Goal: Task Accomplishment & Management: Complete application form

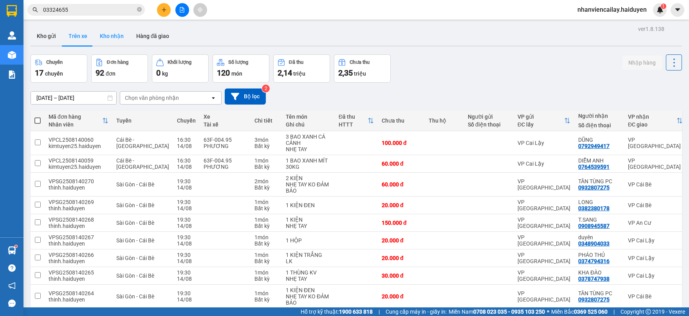
click at [117, 38] on button "Kho nhận" at bounding box center [112, 36] width 36 height 19
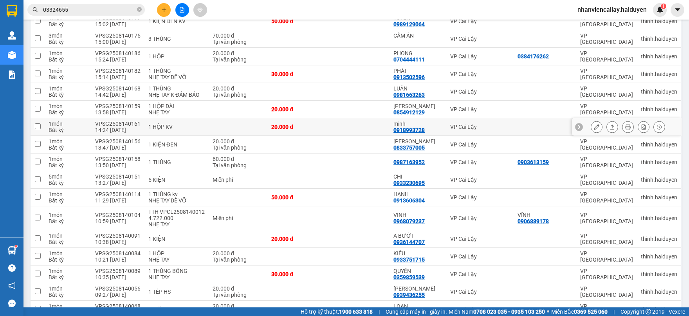
scroll to position [392, 0]
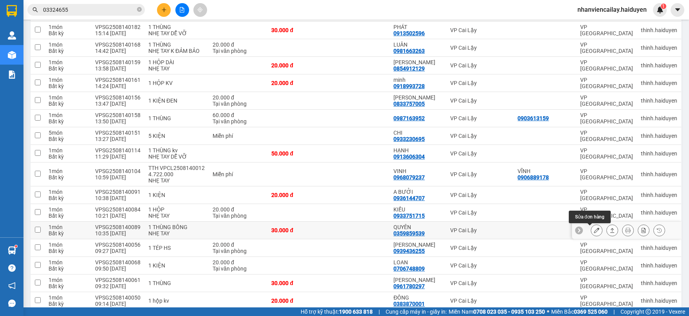
click at [591, 230] on button at bounding box center [596, 231] width 11 height 14
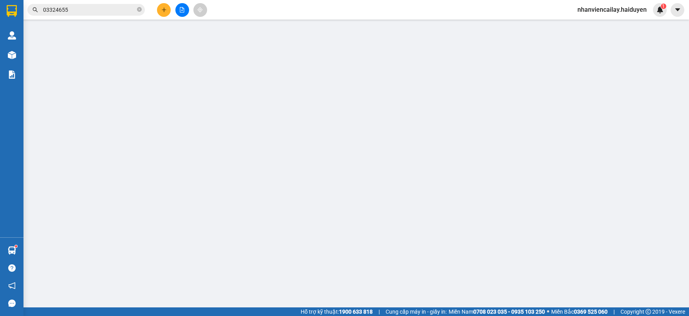
type input "0359859539"
type input "QUYÊN"
type input "30.000"
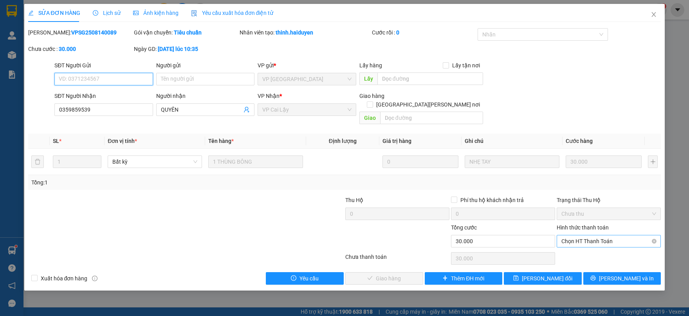
click at [600, 235] on span "Chọn HT Thanh Toán" at bounding box center [609, 241] width 95 height 12
click at [598, 248] on div "Tại văn phòng" at bounding box center [609, 248] width 95 height 9
type input "0"
click at [371, 277] on div "SỬA ĐƠN HÀNG Lịch sử [PERSON_NAME] hàng Yêu cầu xuất [PERSON_NAME] điện tử Tota…" at bounding box center [344, 147] width 641 height 287
click at [373, 274] on span "[PERSON_NAME] và [PERSON_NAME] hàng" at bounding box center [413, 278] width 106 height 9
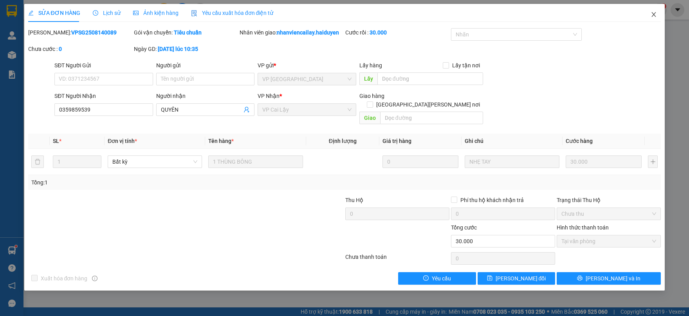
click at [653, 14] on icon "close" at bounding box center [654, 14] width 6 height 6
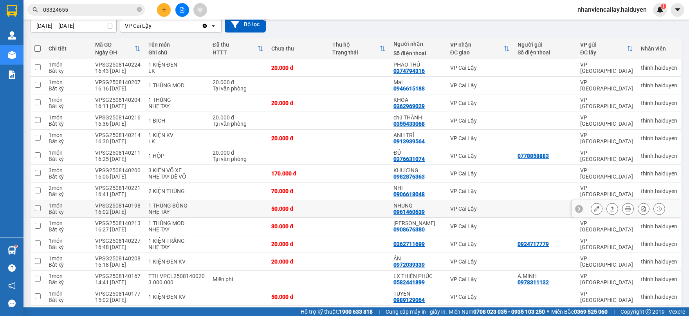
scroll to position [87, 0]
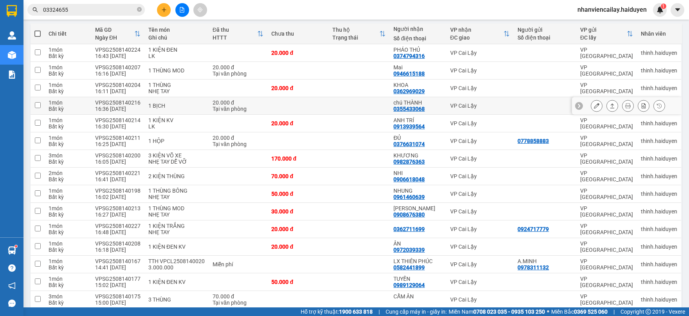
click at [463, 111] on td "VP Cai Lậy" at bounding box center [479, 106] width 67 height 18
checkbox input "true"
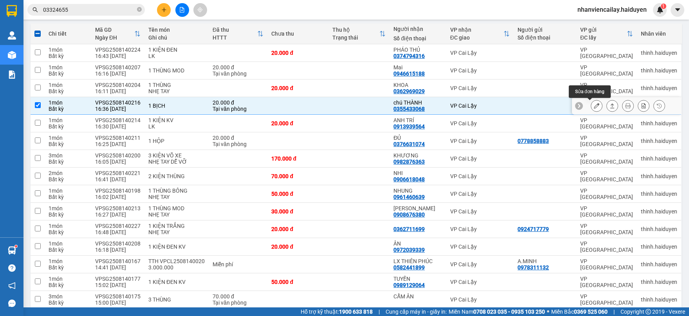
click at [591, 107] on button at bounding box center [596, 106] width 11 height 14
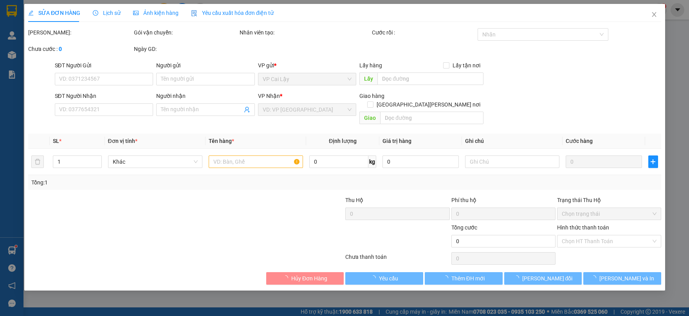
type input "0355433068"
type input "chú THÀNH"
type input "20.000"
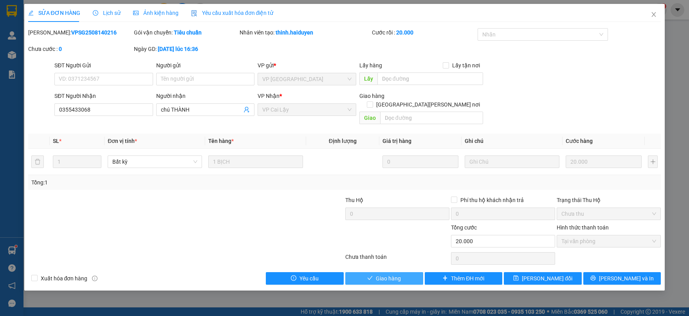
click at [376, 274] on span "Giao hàng" at bounding box center [388, 278] width 25 height 9
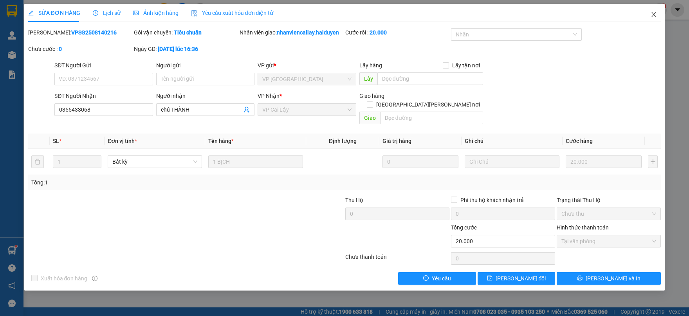
click at [656, 10] on span "Close" at bounding box center [654, 15] width 22 height 22
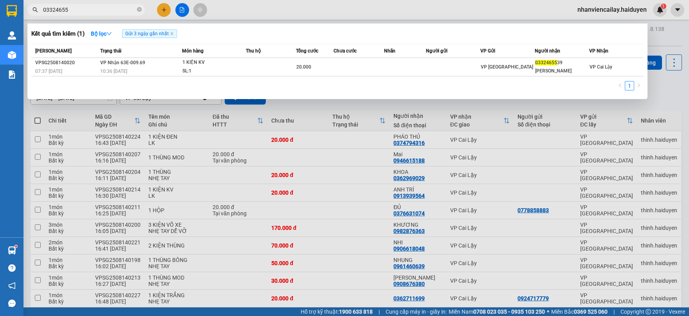
drag, startPoint x: 83, startPoint y: 7, endPoint x: -7, endPoint y: 7, distance: 90.1
click at [0, 7] on html "Kết quả [PERSON_NAME] ( 1 ) Bộ lọc Gửi 3 ngày gần nhất Mã ĐH Trạng thái Món hàn…" at bounding box center [344, 158] width 689 height 316
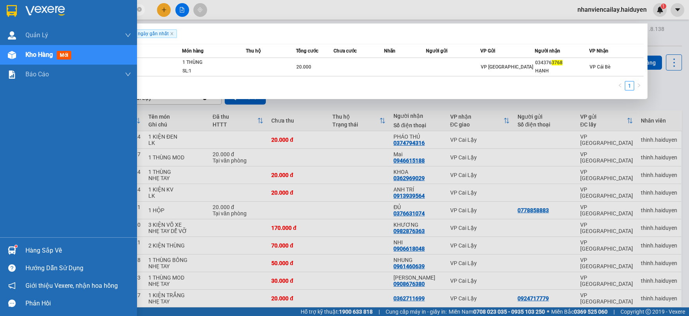
drag, startPoint x: 79, startPoint y: 5, endPoint x: 1, endPoint y: 18, distance: 79.3
click at [1, 18] on section "Kết quả [PERSON_NAME] ( 1 ) Bộ lọc Gửi 3 ngày gần nhất Mã ĐH Trạng thái Món hàn…" at bounding box center [344, 158] width 689 height 316
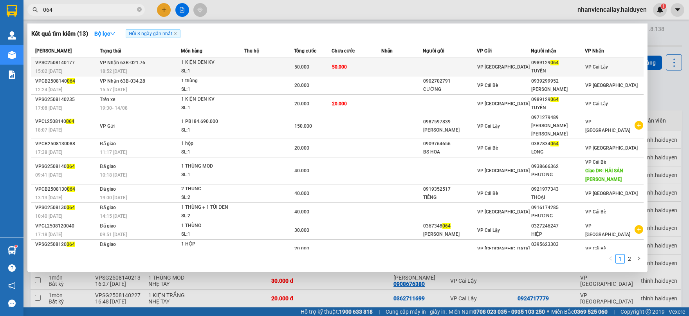
type input "064"
click at [379, 63] on td "50.000" at bounding box center [357, 67] width 50 height 18
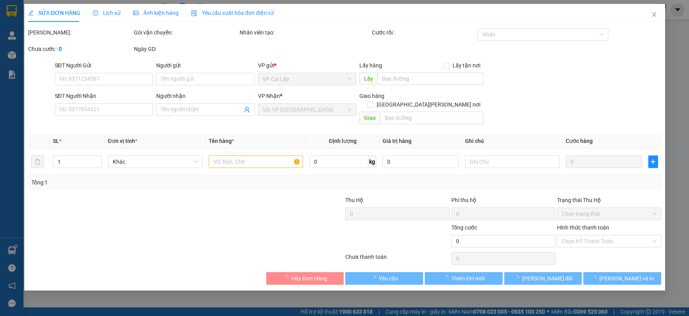
type input "0989129064"
type input "TUYỀN"
type input "50.000"
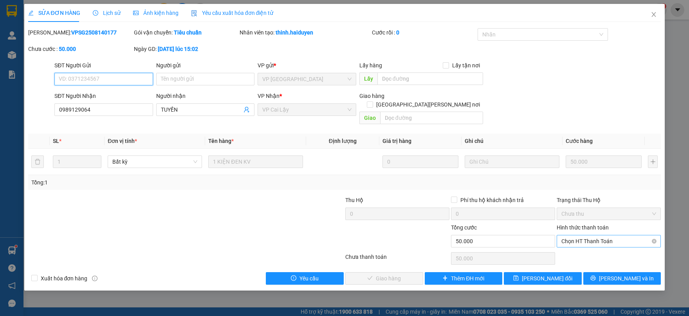
click at [606, 235] on span "Chọn HT Thanh Toán" at bounding box center [609, 241] width 95 height 12
drag, startPoint x: 606, startPoint y: 238, endPoint x: 540, endPoint y: 259, distance: 68.4
click at [598, 249] on div "Tại văn phòng" at bounding box center [609, 248] width 95 height 9
type input "0"
click at [394, 274] on span "[PERSON_NAME] và [PERSON_NAME] hàng" at bounding box center [413, 278] width 106 height 9
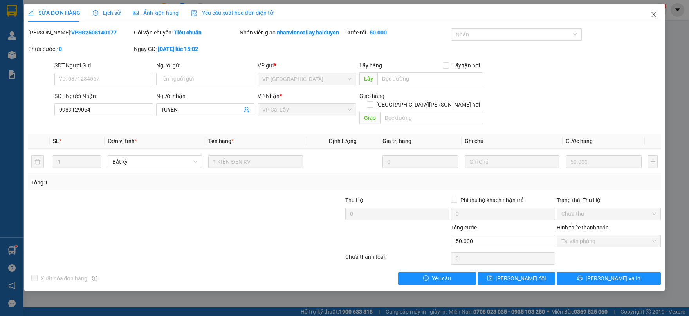
click at [657, 13] on icon "close" at bounding box center [654, 14] width 6 height 6
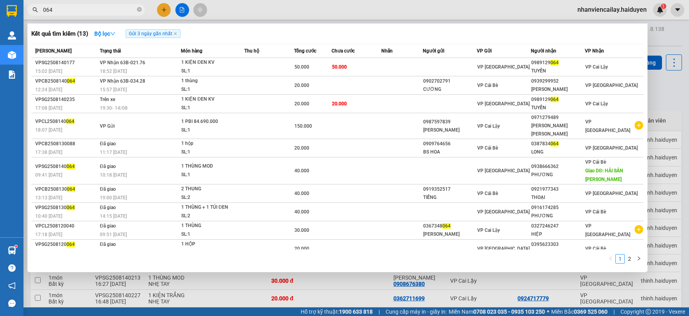
drag, startPoint x: 87, startPoint y: 12, endPoint x: 38, endPoint y: 22, distance: 49.9
click at [38, 17] on div "Kết quả [PERSON_NAME] ( 13 ) Bộ lọc Gửi 3 ngày gần nhất Mã ĐH Trạng thái Món hà…" at bounding box center [76, 10] width 153 height 14
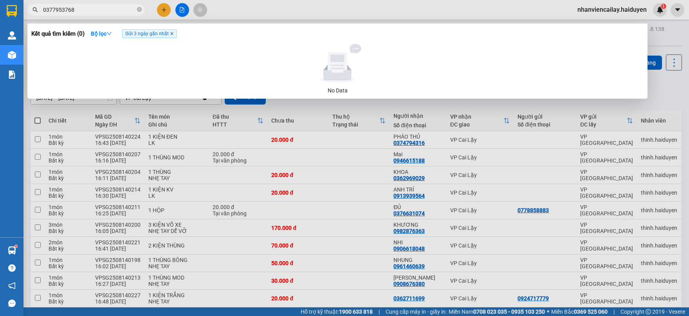
type input "0377953768"
click at [172, 33] on icon "close" at bounding box center [171, 34] width 3 height 3
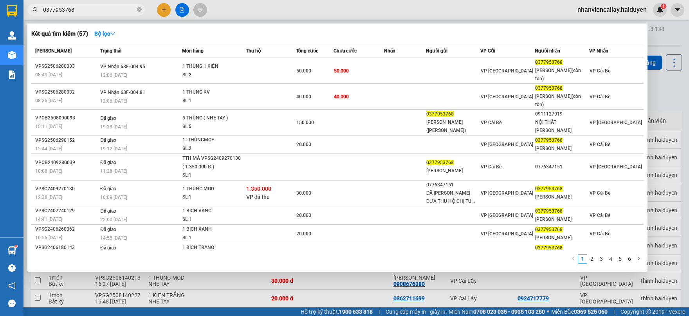
click at [240, 9] on div at bounding box center [344, 158] width 689 height 316
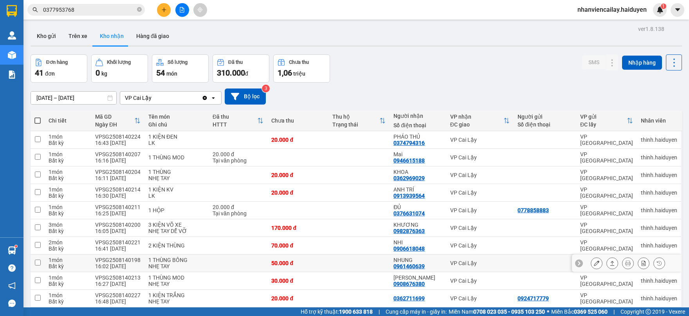
drag, startPoint x: 381, startPoint y: 265, endPoint x: 413, endPoint y: 257, distance: 32.9
click at [385, 264] on td at bounding box center [359, 264] width 61 height 18
checkbox input "true"
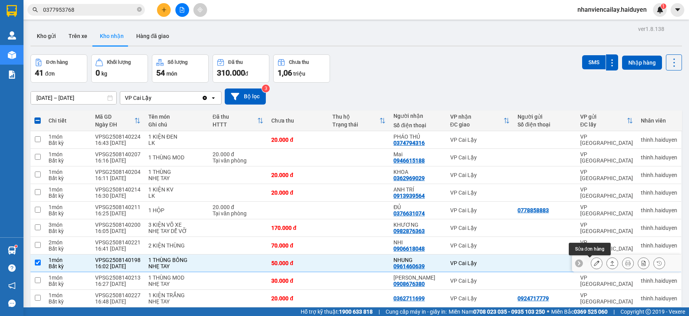
click at [594, 262] on icon at bounding box center [596, 262] width 5 height 5
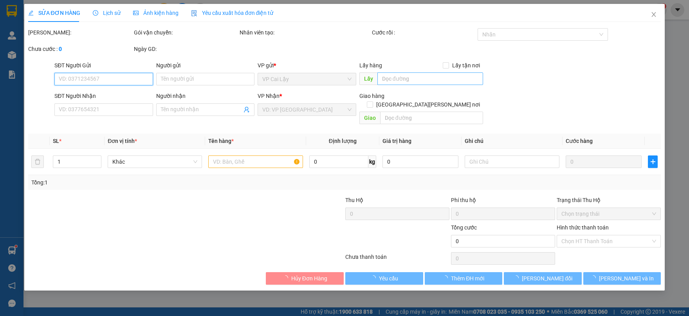
type input "0961460639"
type input "NHUNG"
type input "50.000"
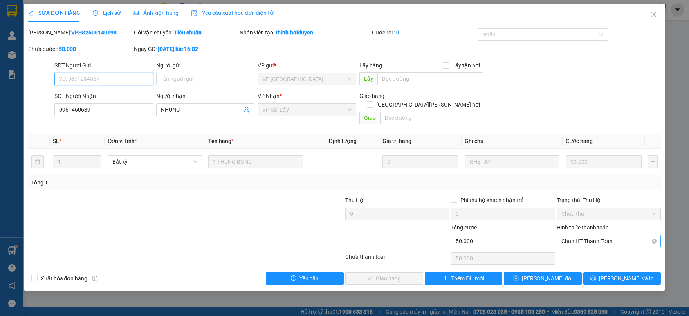
click at [616, 235] on span "Chọn HT Thanh Toán" at bounding box center [609, 241] width 95 height 12
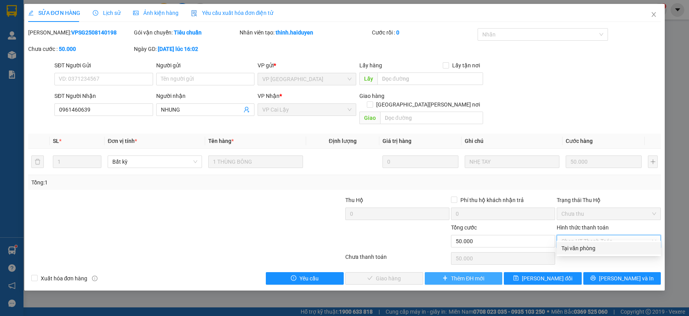
click at [584, 253] on div "Tại văn phòng" at bounding box center [609, 248] width 104 height 13
type input "0"
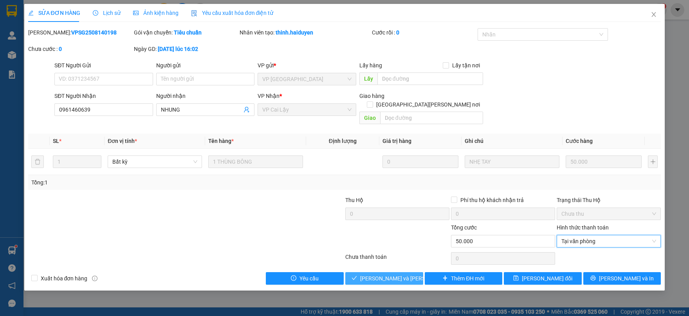
click at [408, 274] on span "[PERSON_NAME] và [PERSON_NAME] hàng" at bounding box center [413, 278] width 106 height 9
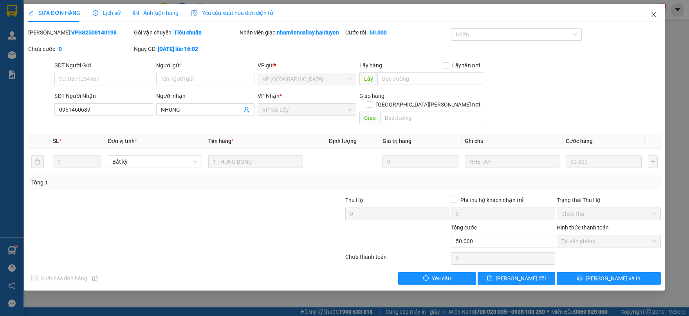
click at [653, 14] on icon "close" at bounding box center [654, 14] width 6 height 6
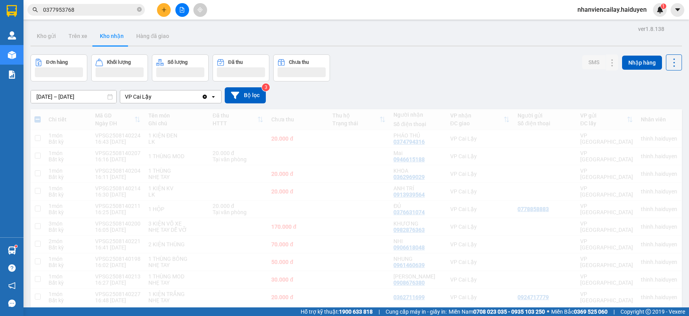
click at [0, 27] on html "Kết quả [PERSON_NAME] ( 57 ) Bộ lọc Mã ĐH Trạng thái Món hàng Thu hộ Tổng [PERS…" at bounding box center [344, 158] width 689 height 316
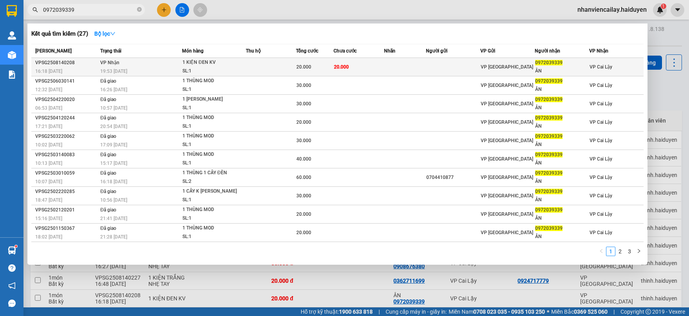
type input "0972039339"
click at [462, 61] on td at bounding box center [453, 67] width 54 height 18
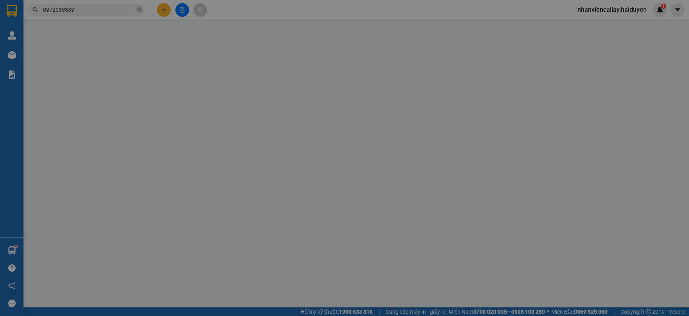
type input "0972039339"
type input "ÂN"
type input "20.000"
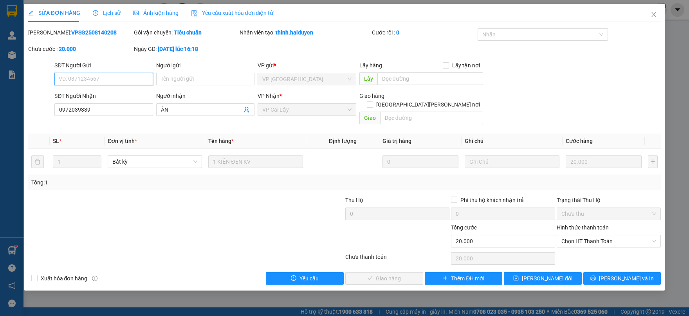
drag, startPoint x: 591, startPoint y: 234, endPoint x: 574, endPoint y: 248, distance: 21.5
click at [585, 240] on div "Hình thức thanh toán Chọn HT Thanh Toán" at bounding box center [609, 236] width 104 height 27
click at [574, 251] on div "Chọn HT Thanh Toán" at bounding box center [609, 259] width 106 height 16
click at [580, 235] on span "Chọn HT Thanh Toán" at bounding box center [609, 241] width 95 height 12
drag, startPoint x: 582, startPoint y: 244, endPoint x: 492, endPoint y: 255, distance: 89.9
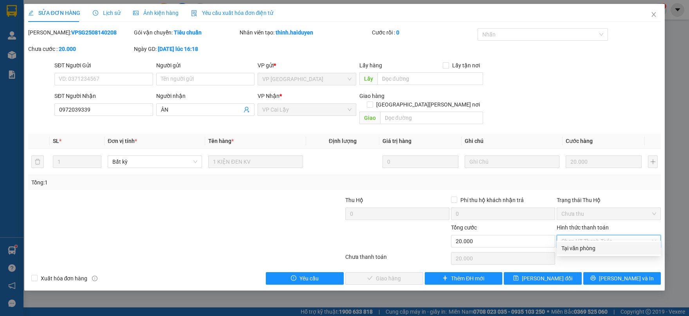
click at [560, 248] on div "Tại văn phòng" at bounding box center [609, 248] width 104 height 13
type input "0"
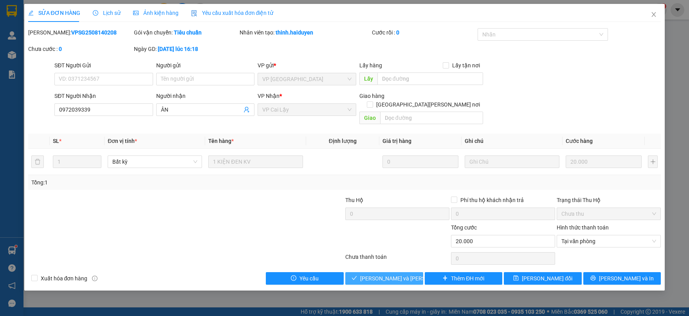
click at [399, 274] on span "[PERSON_NAME] và [PERSON_NAME] hàng" at bounding box center [413, 278] width 106 height 9
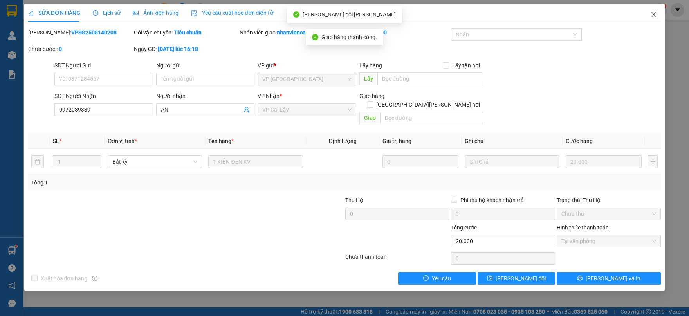
click at [654, 13] on icon "close" at bounding box center [654, 14] width 6 height 6
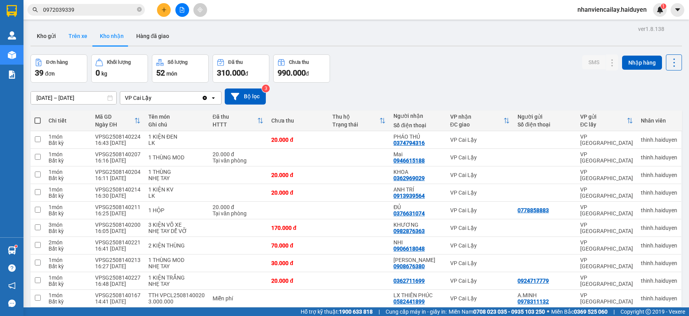
click at [69, 33] on button "Trên xe" at bounding box center [77, 36] width 31 height 19
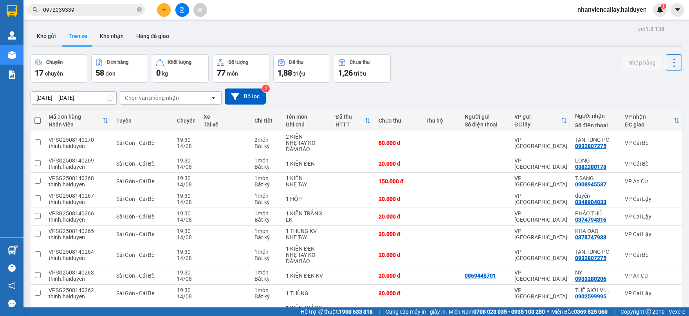
click at [163, 89] on div "[DATE] – [DATE] Press the down arrow key to interact with the calendar and sele…" at bounding box center [357, 97] width 652 height 16
click at [169, 97] on div "Chọn văn phòng nhận" at bounding box center [152, 98] width 54 height 8
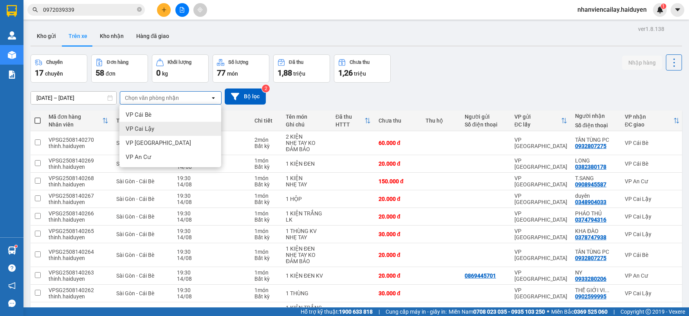
drag, startPoint x: 169, startPoint y: 125, endPoint x: 190, endPoint y: 116, distance: 22.3
click at [169, 124] on div "VP Cai Lậy" at bounding box center [170, 129] width 102 height 14
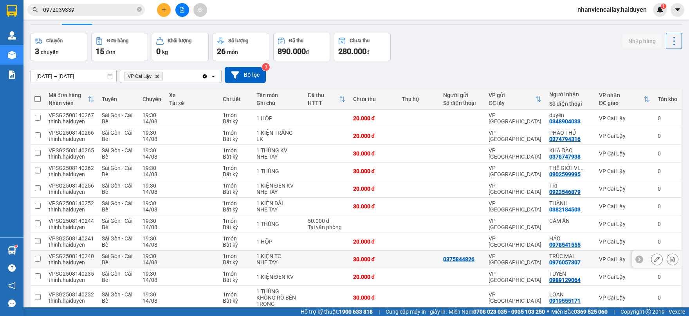
scroll to position [152, 0]
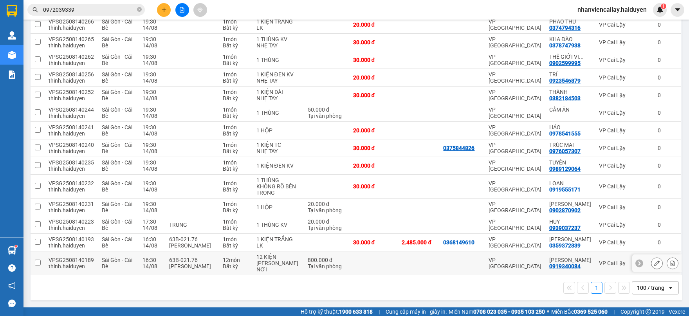
drag, startPoint x: 432, startPoint y: 260, endPoint x: 427, endPoint y: 265, distance: 7.0
click at [430, 264] on td at bounding box center [419, 263] width 42 height 24
checkbox input "true"
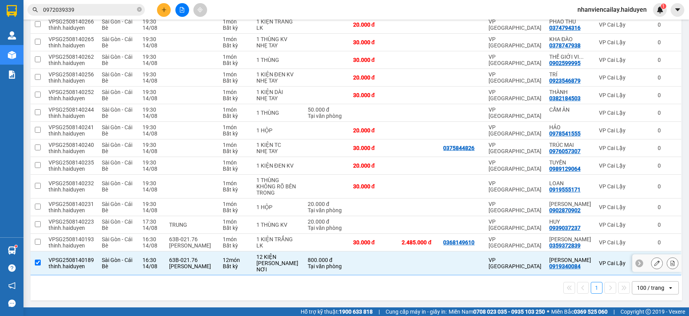
click at [573, 264] on div "0919340084" at bounding box center [565, 266] width 31 height 6
click at [652, 259] on button at bounding box center [657, 264] width 11 height 14
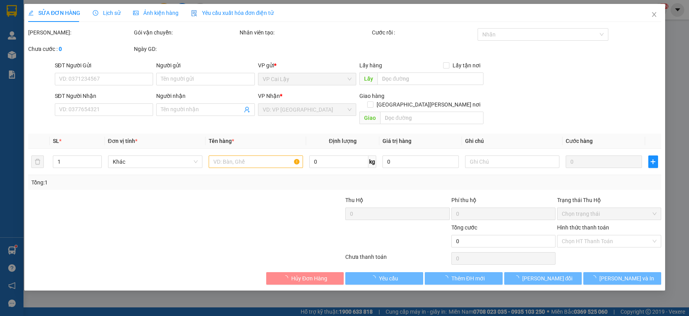
type input "0919340084"
type input "[PERSON_NAME]"
type input "800.000"
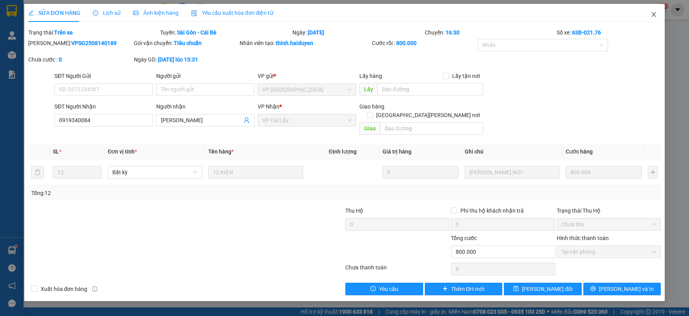
click at [653, 14] on icon "close" at bounding box center [654, 14] width 4 height 5
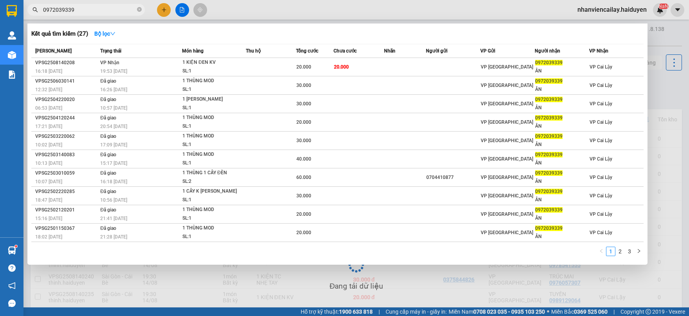
drag, startPoint x: 89, startPoint y: 12, endPoint x: -5, endPoint y: 13, distance: 93.6
click at [0, 13] on html "Kết quả [PERSON_NAME] ( 27 ) Bộ lọc Mã ĐH Trạng thái Món hàng Thu hộ Tổng [PERS…" at bounding box center [344, 158] width 689 height 316
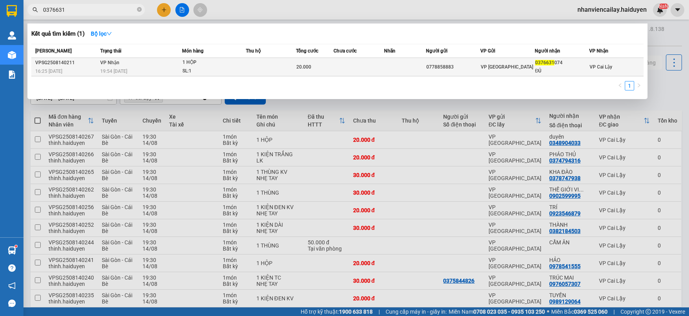
type input "0376631"
click at [522, 71] on div "VP [GEOGRAPHIC_DATA]" at bounding box center [508, 67] width 54 height 9
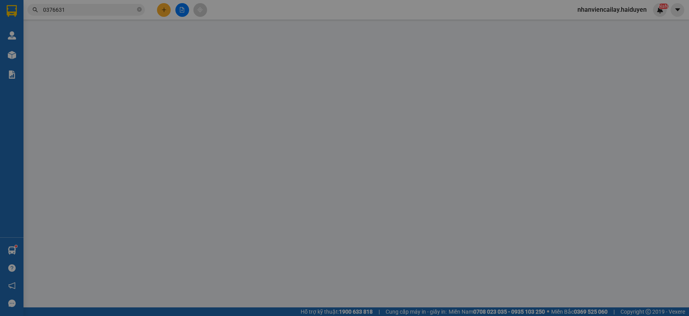
type input "0778858883"
type input "0376631074"
type input "ĐỦ"
type input "20.000"
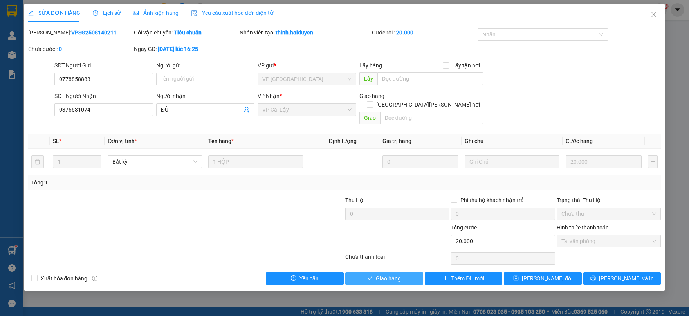
click at [380, 274] on span "Giao hàng" at bounding box center [388, 278] width 25 height 9
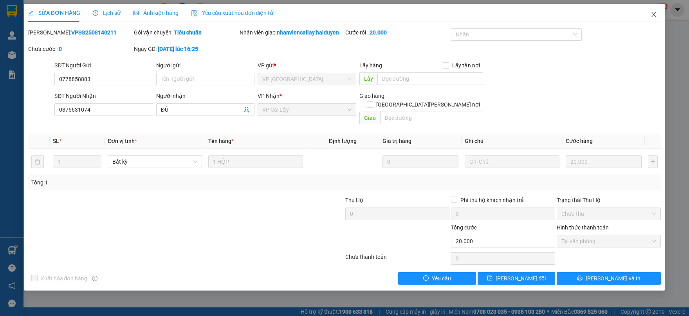
click at [653, 13] on icon "close" at bounding box center [654, 14] width 6 height 6
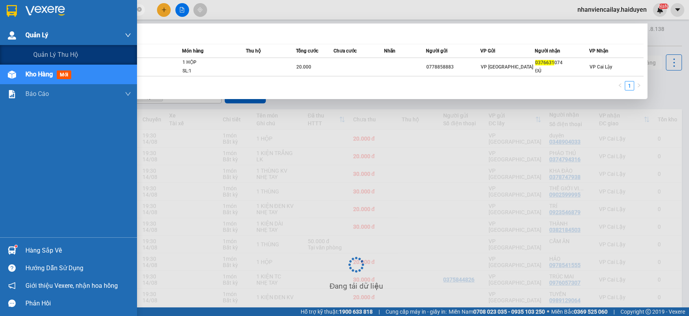
drag, startPoint x: 81, startPoint y: 13, endPoint x: 17, endPoint y: 25, distance: 65.8
click at [17, 25] on section "Kết quả [PERSON_NAME] ( 1 ) Bộ lọc Mã ĐH Trạng thái Món hàng Thu hộ Tổng [PERSO…" at bounding box center [344, 158] width 689 height 316
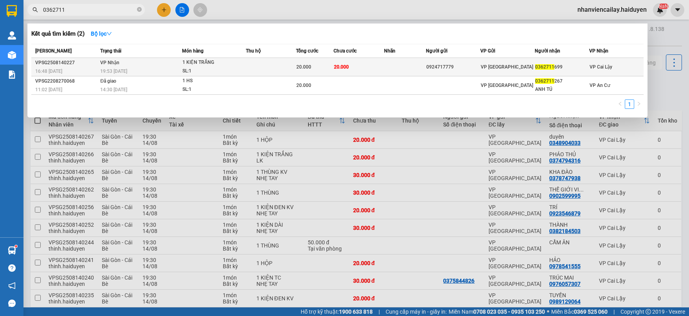
type input "0362711"
click at [477, 70] on div "0924717779" at bounding box center [454, 67] width 54 height 8
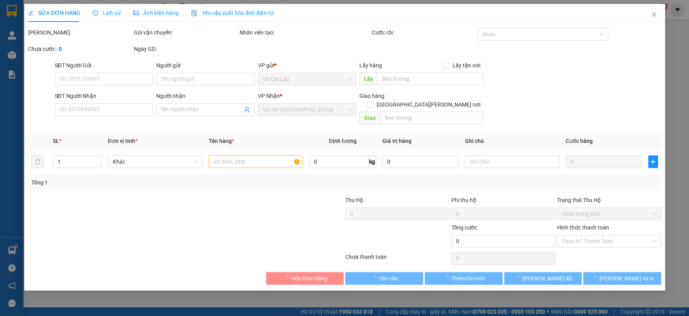
type input "0924717779"
type input "0362711699"
type input "20.000"
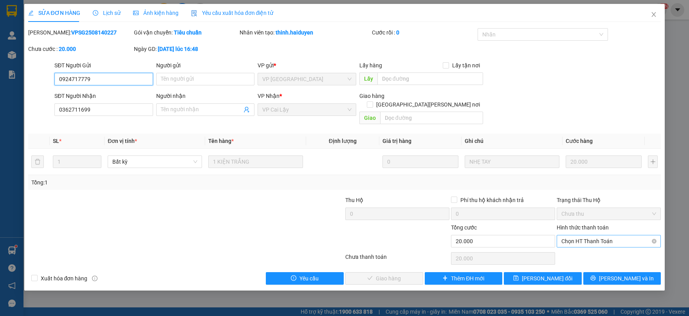
click at [600, 236] on span "Chọn HT Thanh Toán" at bounding box center [609, 241] width 95 height 12
click at [594, 248] on div "Tại văn phòng" at bounding box center [609, 248] width 95 height 9
type input "0"
click at [409, 274] on span "[PERSON_NAME] và [PERSON_NAME] hàng" at bounding box center [413, 278] width 106 height 9
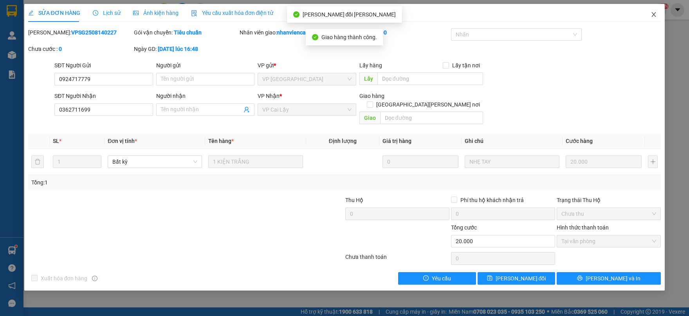
click at [659, 14] on span "Close" at bounding box center [654, 15] width 22 height 22
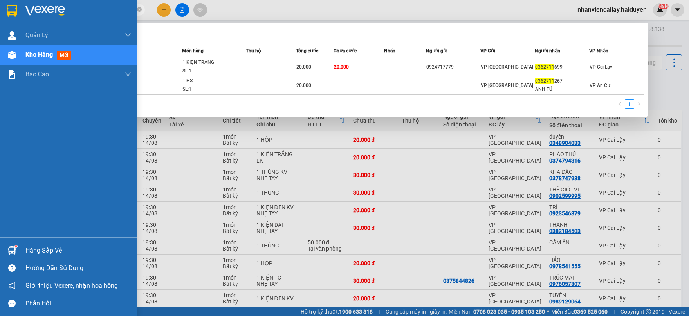
drag, startPoint x: 84, startPoint y: 12, endPoint x: 0, endPoint y: 12, distance: 84.2
click at [0, 12] on section "Kết quả [PERSON_NAME] ( 2 ) Bộ lọc Mã ĐH Trạng thái Món hàng Thu hộ Tổng [PERSO…" at bounding box center [344, 158] width 689 height 316
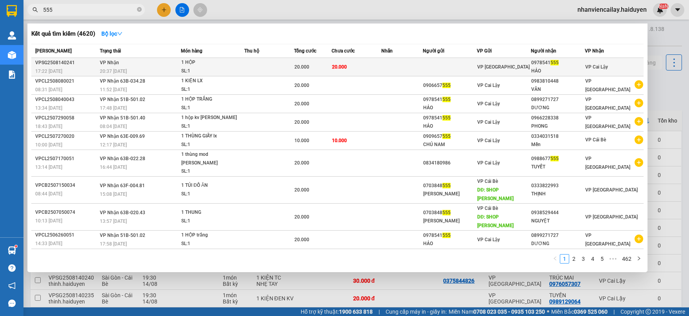
type input "555"
click at [550, 70] on div "HẢO" at bounding box center [557, 71] width 53 height 8
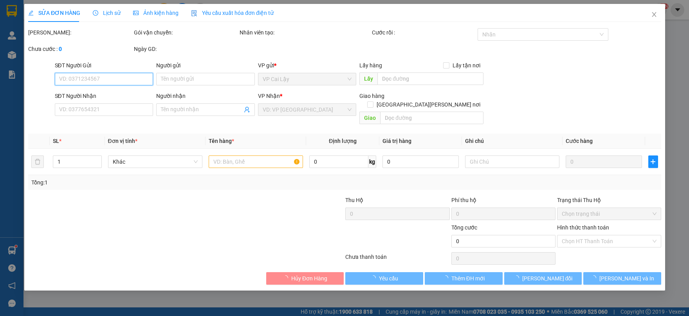
type input "0978541555"
type input "HẢO"
type input "20.000"
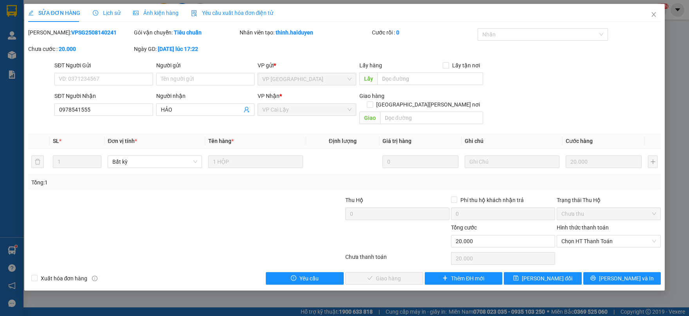
click at [631, 240] on div "Hình thức thanh toán Chọn HT Thanh Toán" at bounding box center [609, 236] width 104 height 27
click at [628, 235] on span "Chọn HT Thanh Toán" at bounding box center [609, 241] width 95 height 12
drag, startPoint x: 617, startPoint y: 249, endPoint x: 464, endPoint y: 249, distance: 153.5
click at [603, 249] on div "Tại văn phòng" at bounding box center [609, 248] width 95 height 9
type input "0"
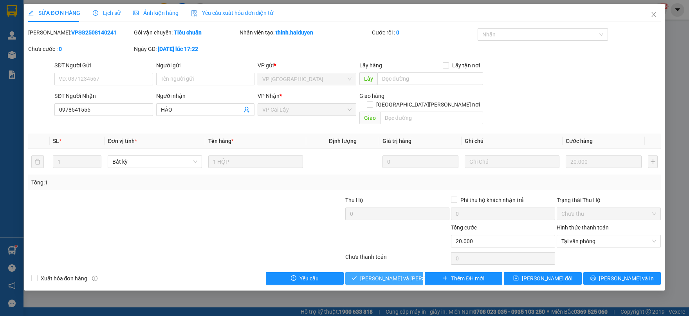
click at [387, 274] on span "[PERSON_NAME] và [PERSON_NAME] hàng" at bounding box center [413, 278] width 106 height 9
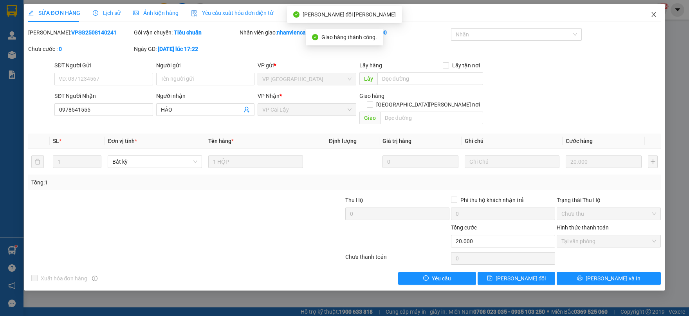
click at [655, 11] on span "Close" at bounding box center [654, 15] width 22 height 22
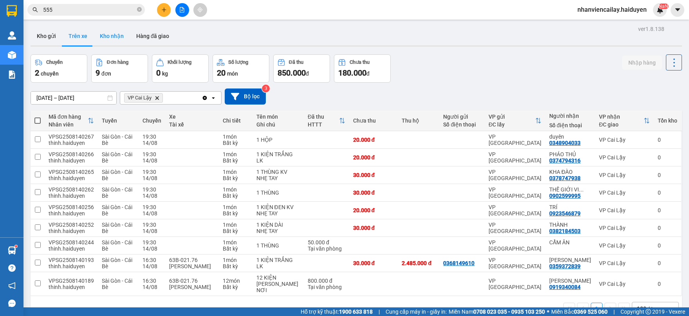
click at [104, 36] on button "Kho nhận" at bounding box center [112, 36] width 36 height 19
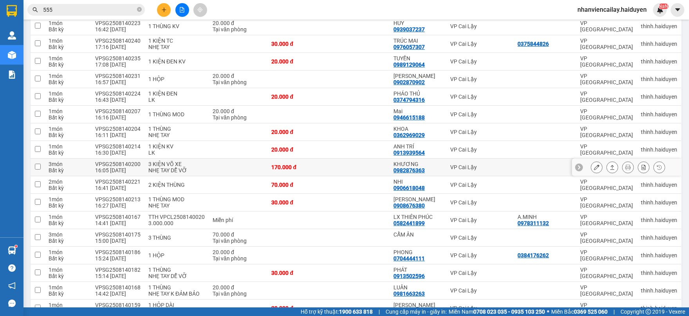
scroll to position [130, 0]
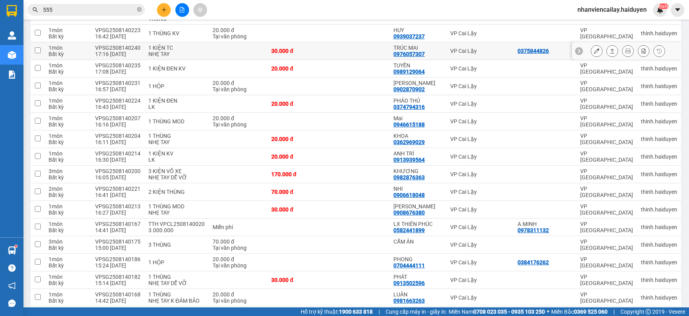
click at [473, 48] on div "VP Cai Lậy" at bounding box center [480, 51] width 60 height 6
checkbox input "true"
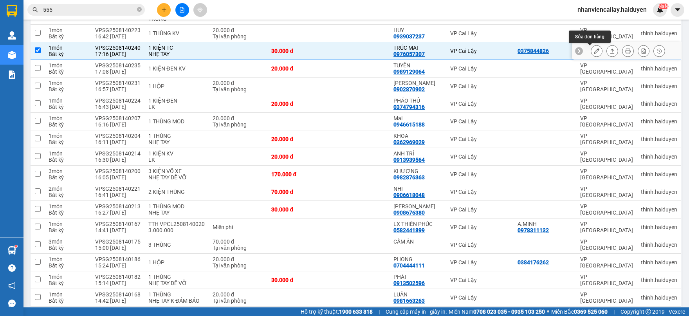
click at [593, 51] on button at bounding box center [596, 51] width 11 height 14
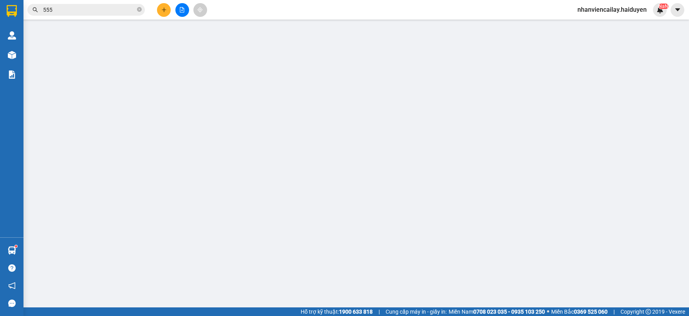
type input "0375844826"
type input "0976057307"
type input "TRÚC MAI"
type input "30.000"
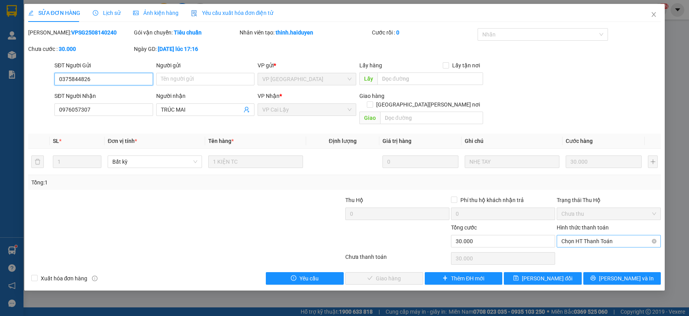
click at [602, 235] on span "Chọn HT Thanh Toán" at bounding box center [609, 241] width 95 height 12
drag, startPoint x: 596, startPoint y: 248, endPoint x: 464, endPoint y: 252, distance: 132.0
click at [595, 249] on div "Tại văn phòng" at bounding box center [609, 248] width 95 height 9
type input "0"
drag, startPoint x: 379, startPoint y: 267, endPoint x: 398, endPoint y: 237, distance: 35.7
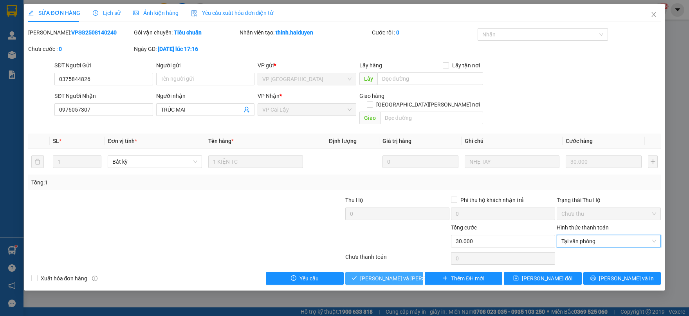
click at [379, 274] on span "[PERSON_NAME] và [PERSON_NAME] hàng" at bounding box center [413, 278] width 106 height 9
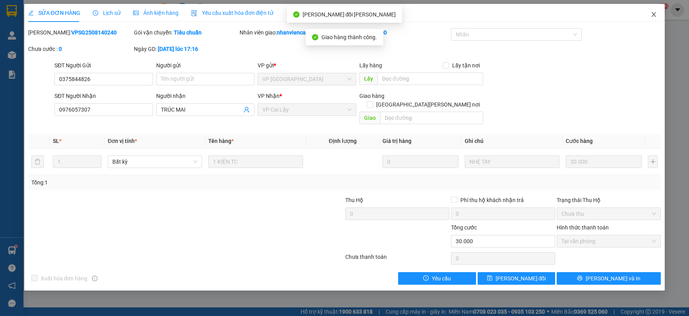
click at [656, 12] on icon "close" at bounding box center [654, 14] width 6 height 6
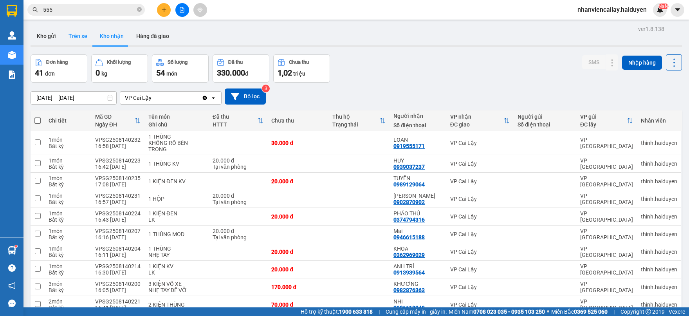
click at [80, 38] on button "Trên xe" at bounding box center [77, 36] width 31 height 19
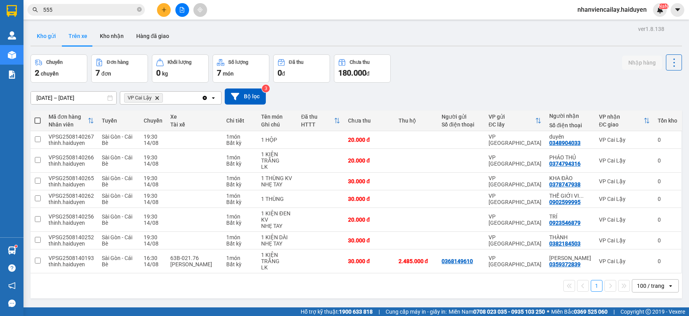
click at [46, 37] on button "Kho gửi" at bounding box center [47, 36] width 32 height 19
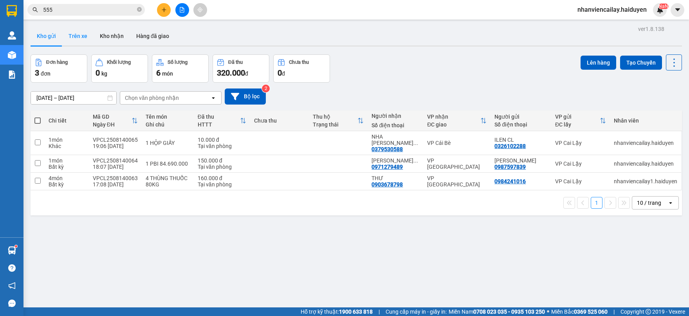
click at [88, 36] on button "Trên xe" at bounding box center [77, 36] width 31 height 19
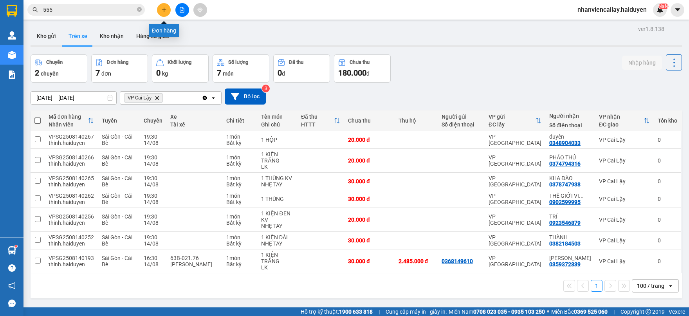
click at [166, 11] on icon "plus" at bounding box center [163, 9] width 5 height 5
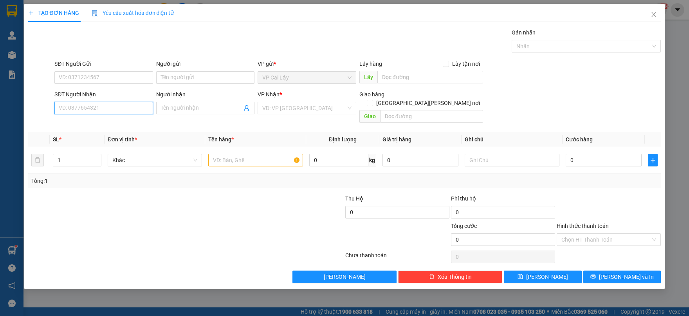
click at [140, 110] on input "SĐT Người Nhận" at bounding box center [103, 108] width 99 height 13
type input "0778858883"
click at [136, 77] on input "SĐT Người Gửi" at bounding box center [103, 77] width 99 height 13
type input "0376631074"
click at [190, 73] on input "Người gửi" at bounding box center [205, 77] width 99 height 13
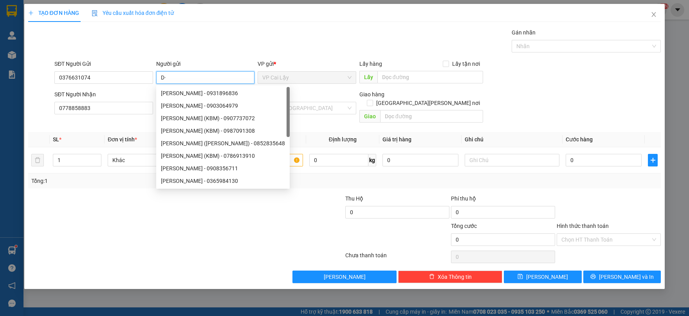
type input "D"
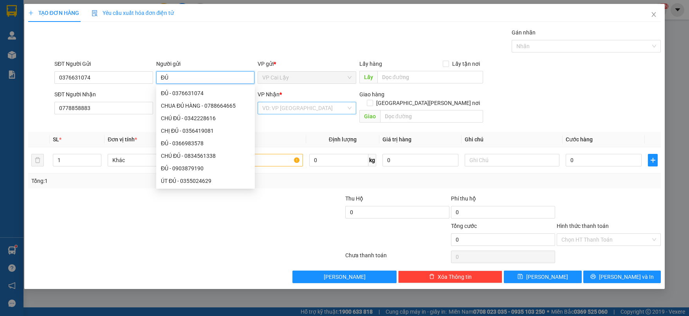
type input "ĐỦ"
click at [280, 103] on input "search" at bounding box center [304, 108] width 84 height 12
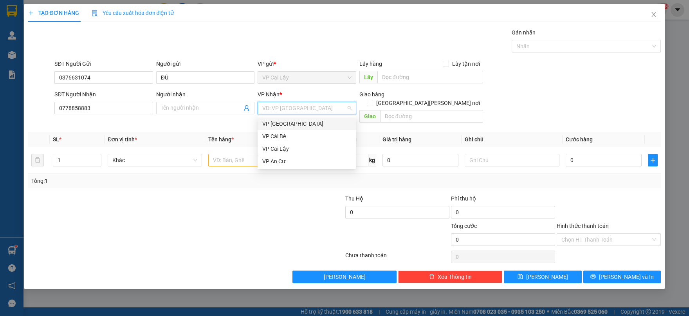
click at [278, 120] on div "VP [GEOGRAPHIC_DATA]" at bounding box center [306, 123] width 89 height 9
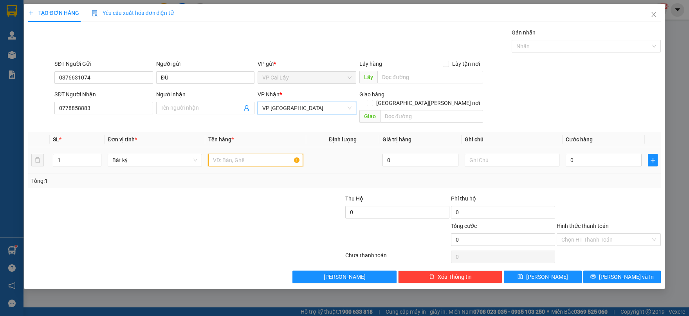
click at [232, 154] on input "text" at bounding box center [255, 160] width 94 height 13
type input "1 HỘP KV"
click at [594, 154] on input "0" at bounding box center [604, 160] width 76 height 13
type input "2"
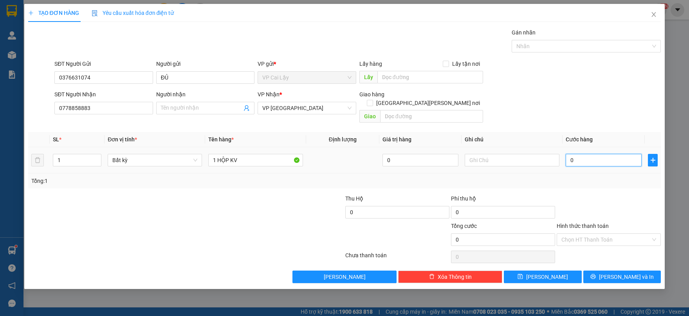
type input "2"
type input "20"
type input "20.000"
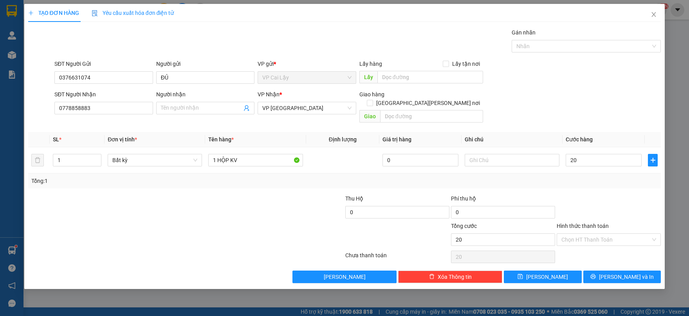
type input "20.000"
click at [596, 194] on div at bounding box center [609, 207] width 106 height 27
click at [600, 234] on input "Hình thức thanh toán" at bounding box center [606, 240] width 89 height 12
click at [600, 248] on div "Tại văn phòng" at bounding box center [609, 246] width 95 height 9
type input "0"
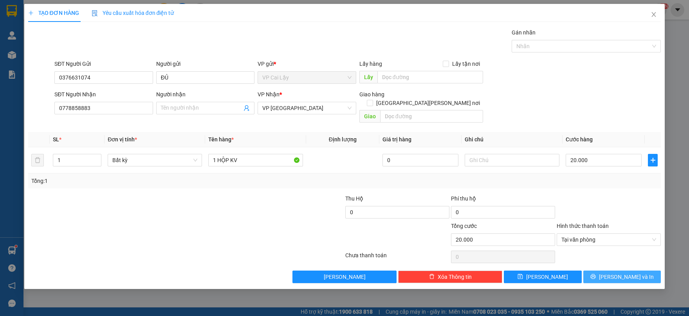
click at [619, 273] on span "[PERSON_NAME] và In" at bounding box center [626, 277] width 55 height 9
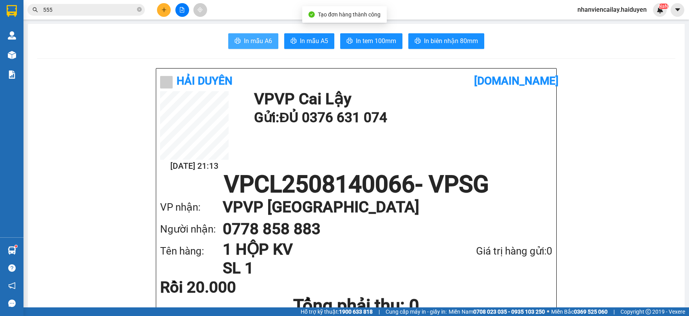
click at [248, 42] on span "In mẫu A6" at bounding box center [258, 41] width 28 height 10
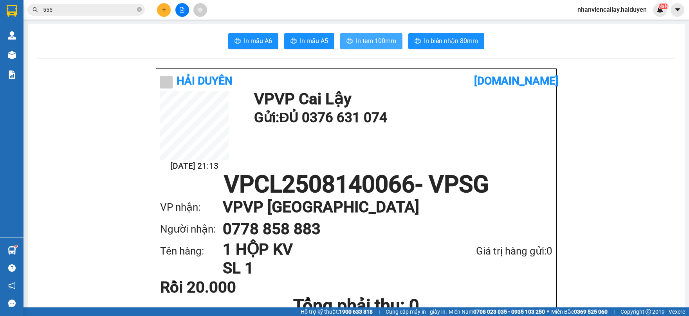
click at [377, 37] on span "In tem 100mm" at bounding box center [376, 41] width 40 height 10
click at [623, 9] on span "nhanviencailay.haiduyen" at bounding box center [612, 10] width 82 height 10
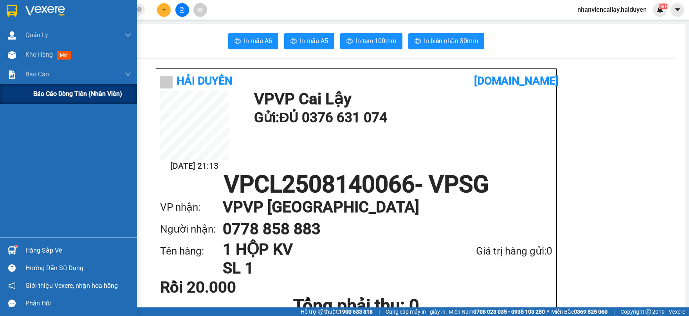
drag, startPoint x: 74, startPoint y: 96, endPoint x: 91, endPoint y: 89, distance: 19.1
click at [74, 96] on span "Báo cáo dòng tiền (nhân viên)" at bounding box center [77, 94] width 89 height 10
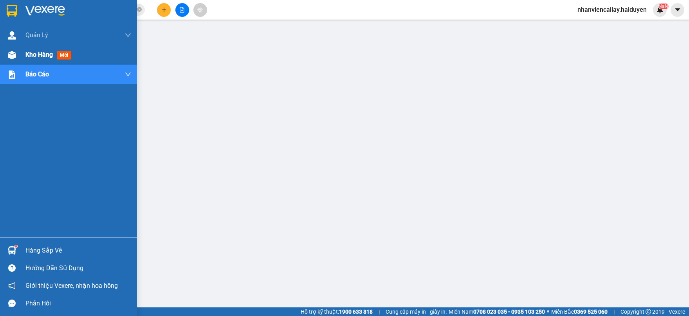
click at [30, 57] on span "Kho hàng" at bounding box center [38, 54] width 27 height 7
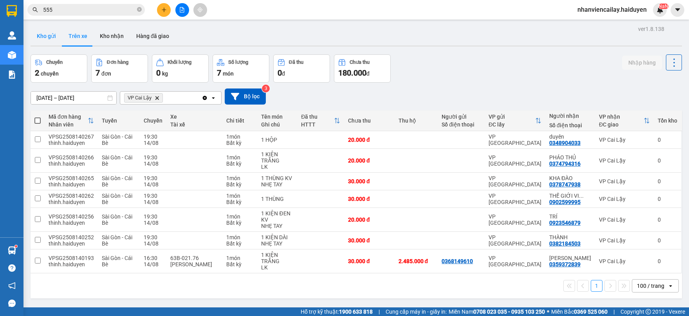
click at [44, 34] on button "Kho gửi" at bounding box center [47, 36] width 32 height 19
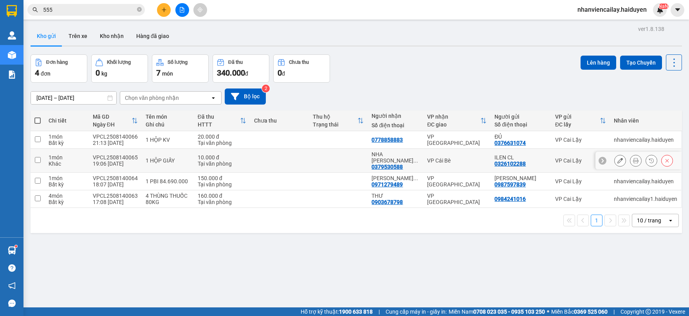
click at [491, 156] on td "ILEN CL 0326102288" at bounding box center [521, 161] width 61 height 24
checkbox input "true"
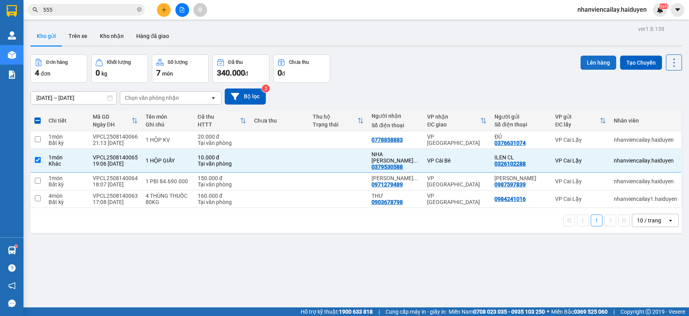
click at [602, 60] on button "Lên hàng" at bounding box center [599, 63] width 36 height 14
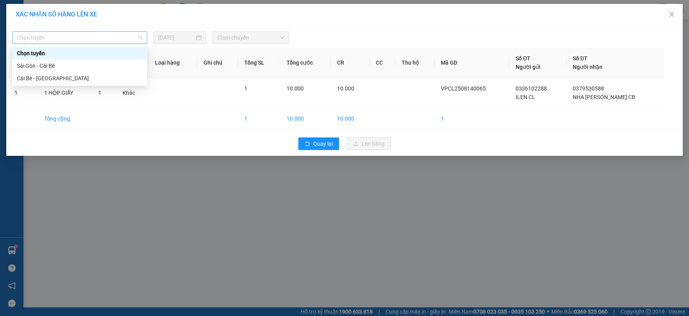
click at [78, 36] on span "Chọn tuyến" at bounding box center [80, 38] width 126 height 12
click at [70, 78] on div "Cái Bè - [GEOGRAPHIC_DATA]" at bounding box center [80, 78] width 126 height 9
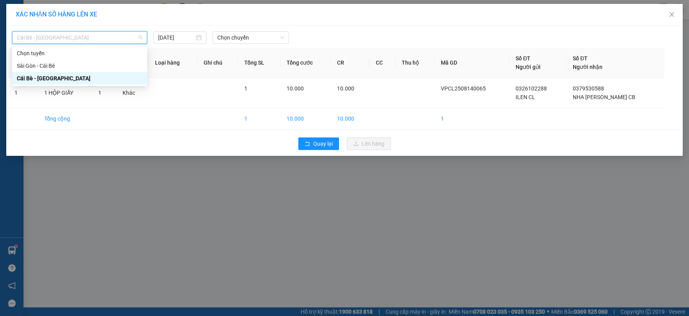
click at [89, 35] on span "Cái Bè - [GEOGRAPHIC_DATA]" at bounding box center [80, 38] width 126 height 12
click at [84, 63] on div "Sài Gòn - Cái Bè" at bounding box center [80, 65] width 126 height 9
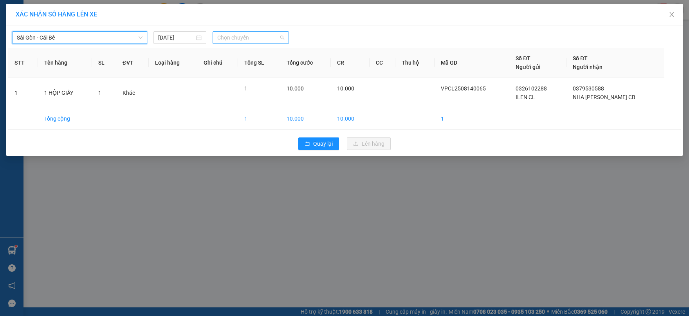
click at [265, 37] on span "Chọn chuyến" at bounding box center [250, 38] width 67 height 12
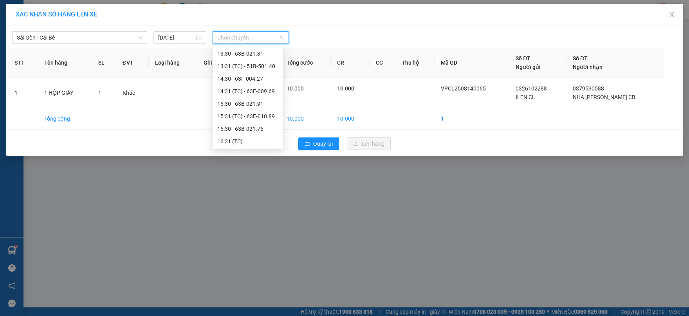
scroll to position [226, 0]
click at [261, 114] on div "17:31 (TC) - 63B-021.50" at bounding box center [247, 116] width 61 height 9
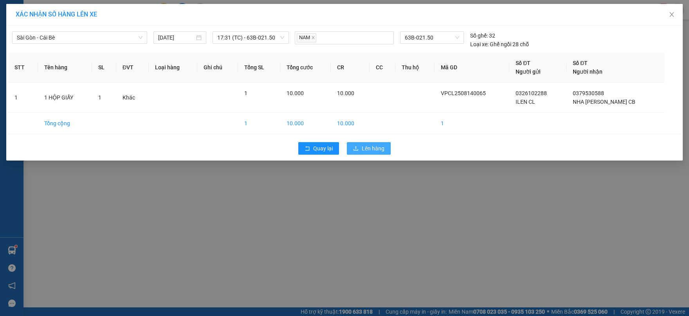
click at [356, 145] on button "Lên hàng" at bounding box center [369, 148] width 44 height 13
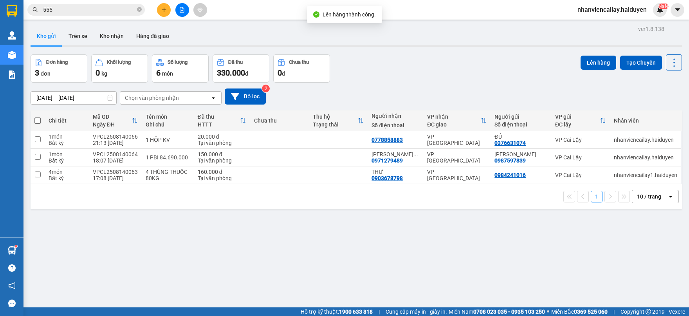
click at [393, 83] on div "[DATE] – [DATE] Press the down arrow key to interact with the calendar and sele…" at bounding box center [357, 97] width 652 height 28
click at [108, 42] on button "Kho nhận" at bounding box center [112, 36] width 36 height 19
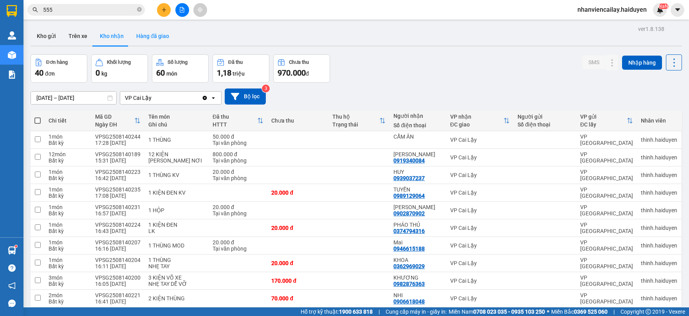
click at [155, 36] on button "Hàng đã giao" at bounding box center [152, 36] width 45 height 19
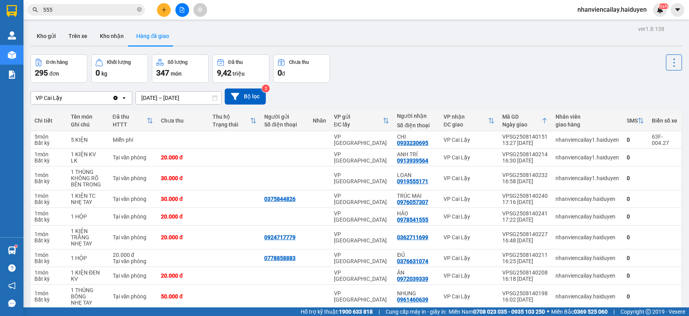
scroll to position [43, 0]
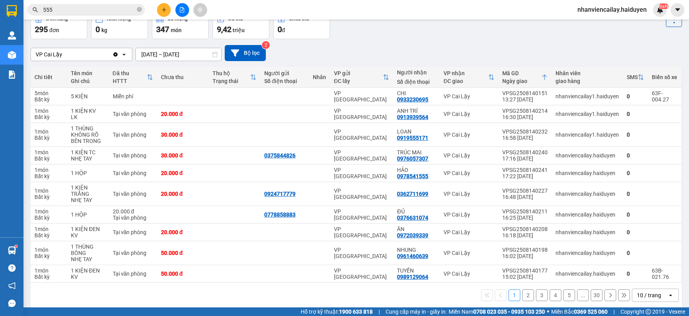
click at [649, 297] on div "10 / trang" at bounding box center [649, 295] width 24 height 8
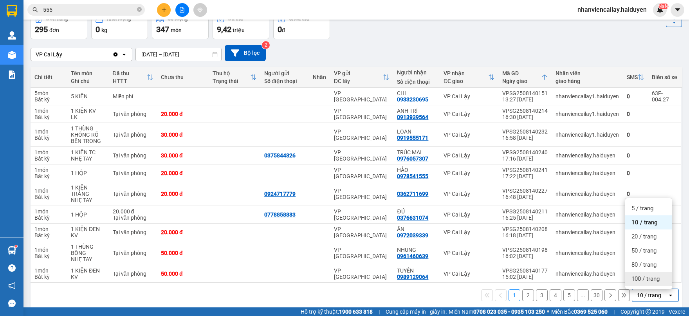
click at [649, 281] on span "100 / trang" at bounding box center [646, 279] width 28 height 8
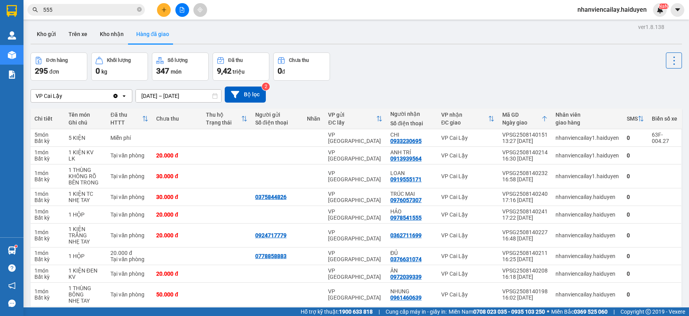
scroll to position [0, 0]
